Goal: Task Accomplishment & Management: Complete application form

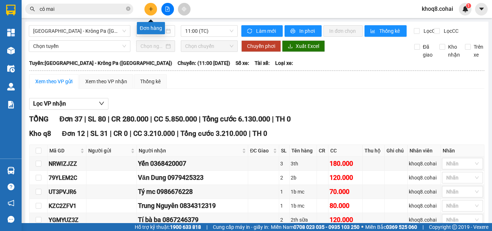
click at [151, 9] on icon "plus" at bounding box center [150, 8] width 5 height 5
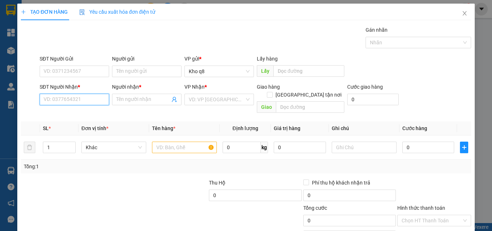
click at [76, 98] on input "SĐT Người Nhận *" at bounding box center [74, 100] width 69 height 12
click at [150, 101] on input "Người nhận *" at bounding box center [143, 99] width 54 height 8
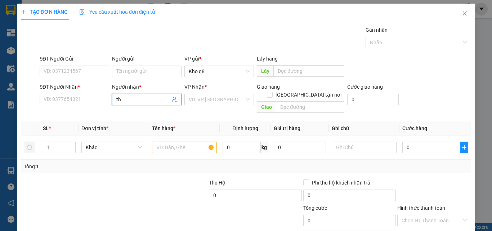
paste input "ă"
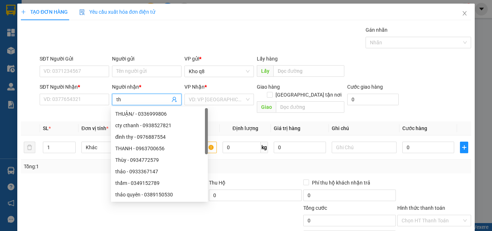
paste input "ắng"
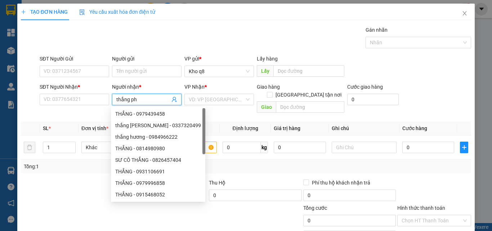
paste input "ạm"
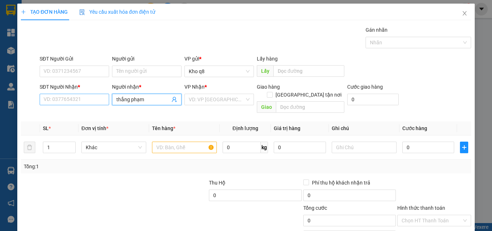
type input "thắng phạm"
click at [70, 100] on input "SĐT Người Nhận *" at bounding box center [74, 100] width 69 height 12
click at [57, 100] on input "SĐT Người Nhận *" at bounding box center [74, 100] width 69 height 12
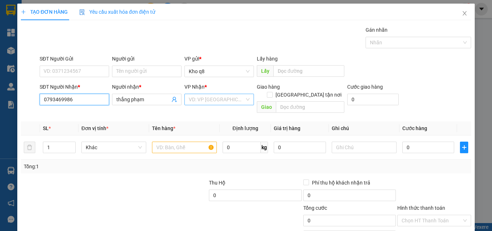
type input "0793469986"
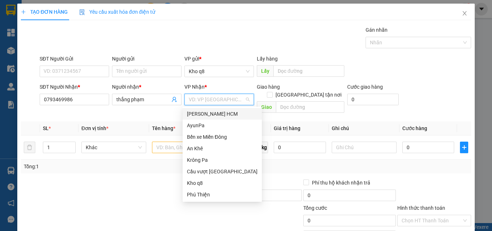
click at [201, 99] on input "search" at bounding box center [217, 99] width 56 height 11
click at [195, 194] on div "Phú Thiện" at bounding box center [222, 194] width 71 height 8
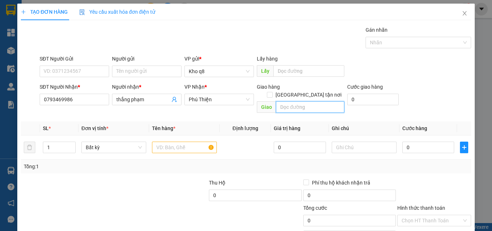
click at [289, 101] on input "text" at bounding box center [310, 107] width 68 height 12
paste input "â"
paste input "ă"
click at [332, 101] on input "Cây xăng A9 Pleiksing" at bounding box center [310, 107] width 68 height 12
type input "Cây xăng A9 Pleiksing."
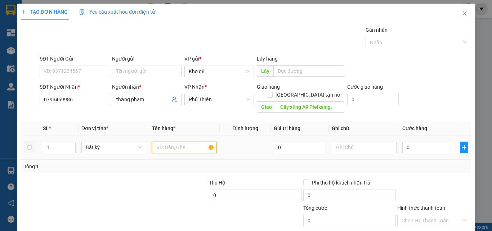
click at [160, 142] on input "text" at bounding box center [184, 148] width 65 height 12
paste input "ê"
paste input "ệm"
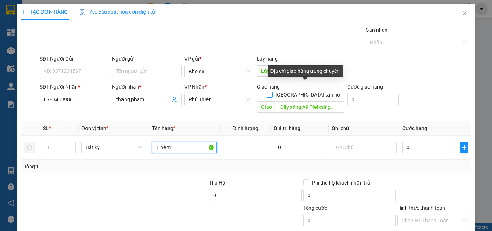
type input "1 nệm"
click at [272, 92] on input "[GEOGRAPHIC_DATA] tận nơi" at bounding box center [269, 94] width 5 height 5
checkbox input "true"
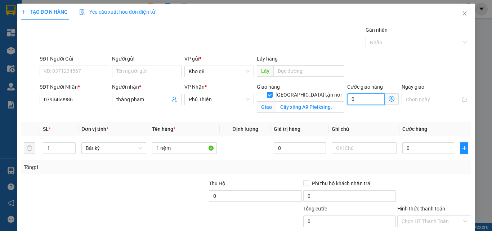
click at [366, 100] on input "0" at bounding box center [365, 99] width 37 height 12
click at [408, 148] on input "0" at bounding box center [428, 148] width 52 height 12
type input "4"
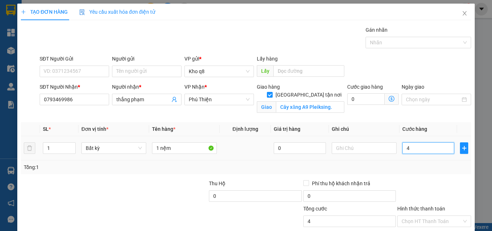
type input "40"
type input "400"
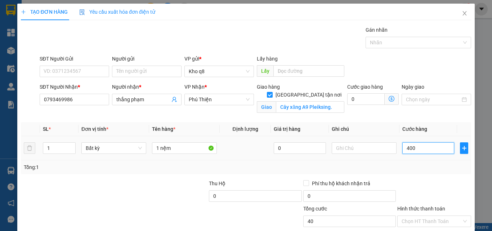
type input "400"
type input "4.000"
type input "40.000"
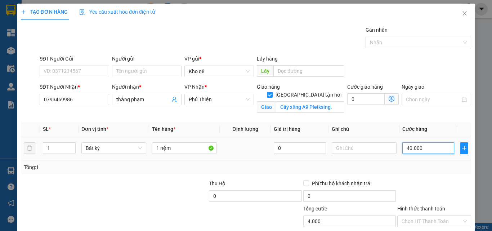
type input "40.000"
type input "400.000"
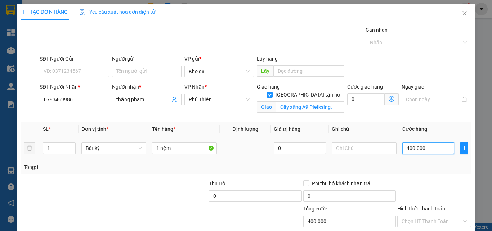
type input "4.000.000"
type input "400.000"
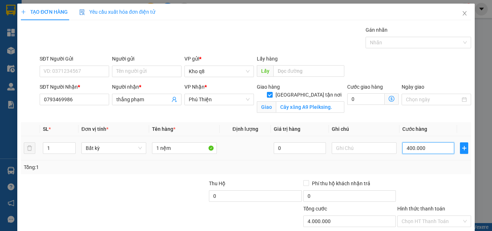
type input "400.000"
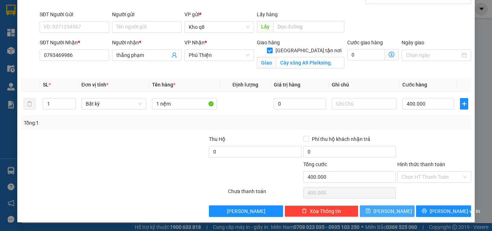
click at [402, 210] on button "[PERSON_NAME]" at bounding box center [387, 211] width 55 height 12
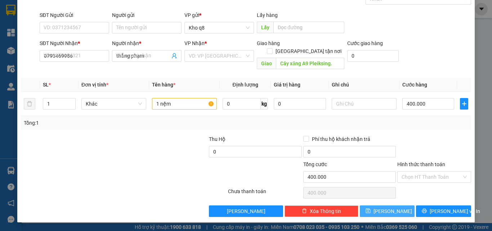
checkbox input "false"
type input "0"
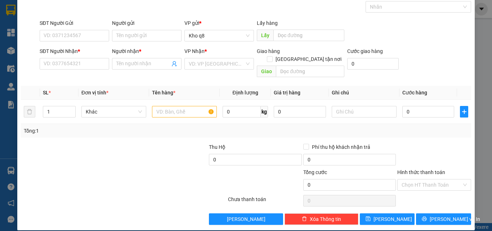
scroll to position [0, 0]
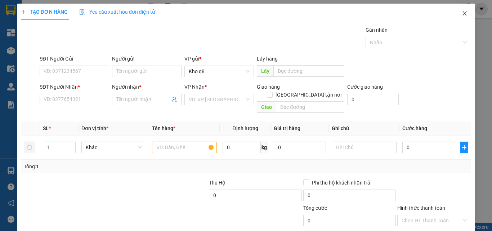
click at [462, 12] on icon "close" at bounding box center [465, 13] width 6 height 6
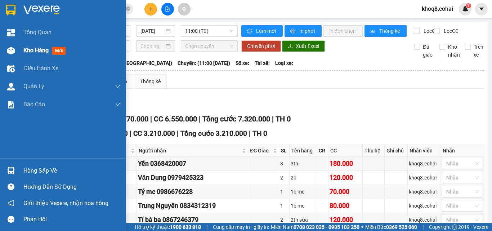
click at [10, 48] on img at bounding box center [11, 51] width 8 height 8
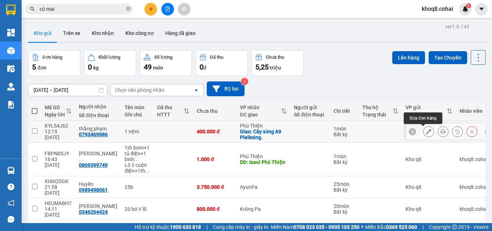
click at [426, 130] on icon at bounding box center [428, 131] width 5 height 5
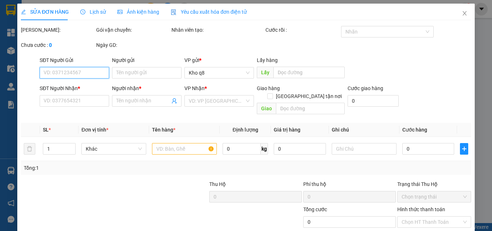
type input "0793469986"
type input "thắng phạm"
checkbox input "true"
type input "Cây xăng A9 Pleiksing."
type input "400.000"
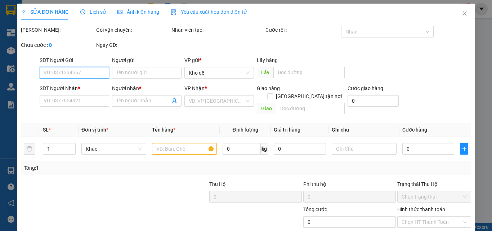
type input "400.000"
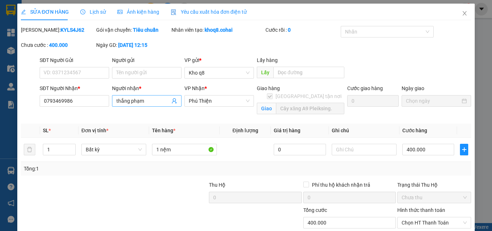
click at [118, 98] on input "thắng phạm" at bounding box center [143, 101] width 54 height 8
click at [132, 101] on input "Thắng phạm" at bounding box center [143, 101] width 54 height 8
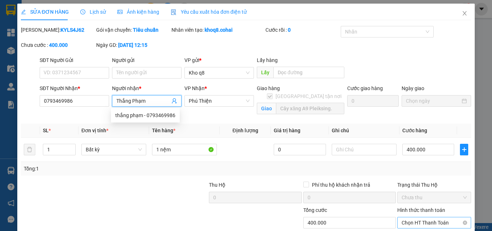
click at [418, 222] on span "Chọn HT Thanh Toán" at bounding box center [433, 222] width 65 height 11
type input "Thắng Phạm"
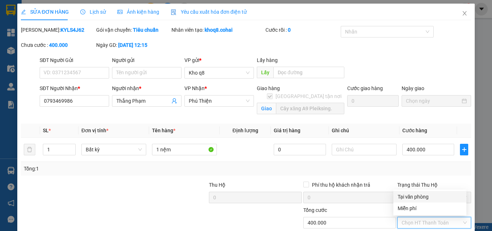
click at [409, 197] on div "Tại văn phòng" at bounding box center [430, 197] width 64 height 8
type input "0"
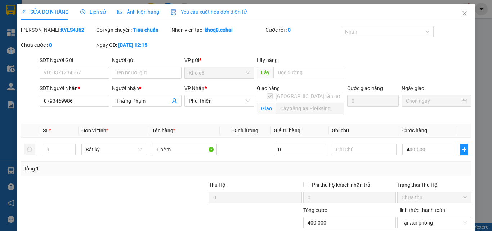
scroll to position [46, 0]
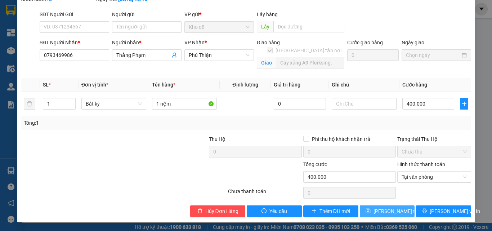
click at [376, 211] on span "[PERSON_NAME] thay đổi" at bounding box center [402, 211] width 58 height 8
